Goal: Task Accomplishment & Management: Manage account settings

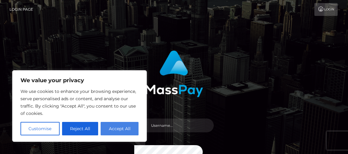
click at [116, 124] on button "Accept All" at bounding box center [120, 128] width 38 height 13
checkbox input "true"
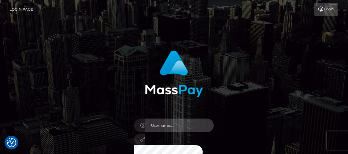
click at [188, 128] on input "text" at bounding box center [179, 126] width 68 height 14
type input "wildchildpurplepebs@gmail.com"
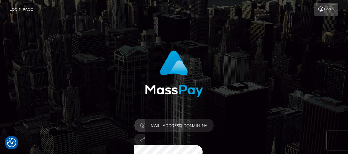
scroll to position [0, 0]
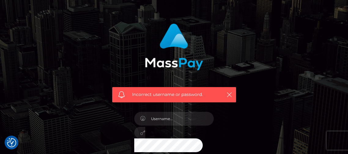
scroll to position [42, 0]
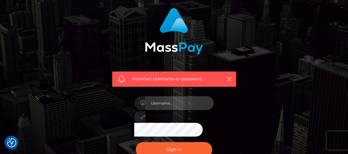
click at [183, 105] on input "text" at bounding box center [179, 103] width 68 height 14
type input "$"
click at [172, 100] on input "text" at bounding box center [179, 103] width 68 height 14
type input "w"
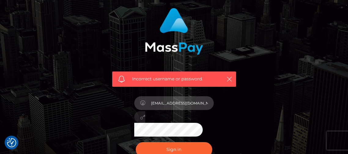
type input "[EMAIL_ADDRESS][DOMAIN_NAME]"
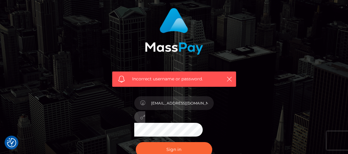
click at [136, 142] on button "Sign in" at bounding box center [174, 149] width 76 height 15
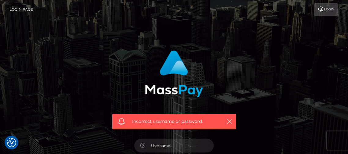
click at [329, 9] on link "Login" at bounding box center [325, 9] width 23 height 13
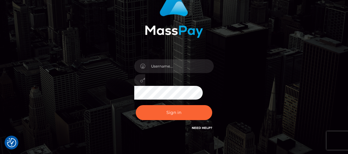
scroll to position [75, 0]
